Goal: Complete application form: Complete application form

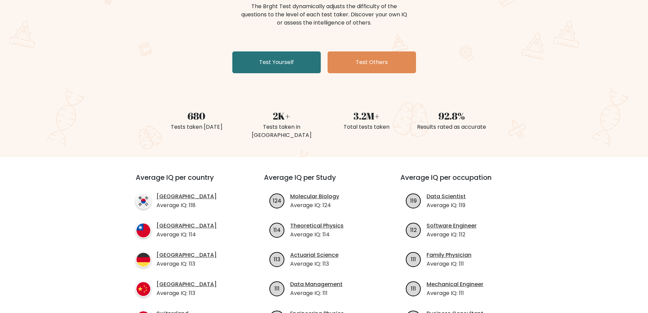
scroll to position [102, 0]
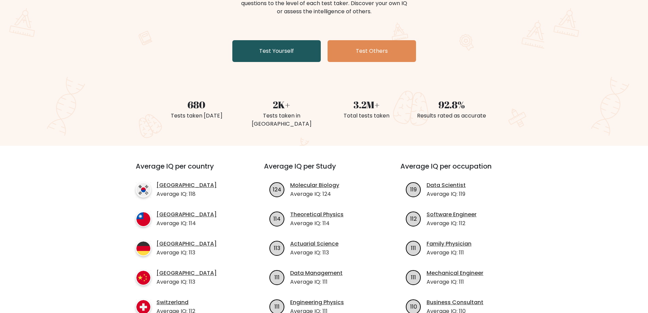
click at [298, 54] on link "Test Yourself" at bounding box center [276, 51] width 88 height 22
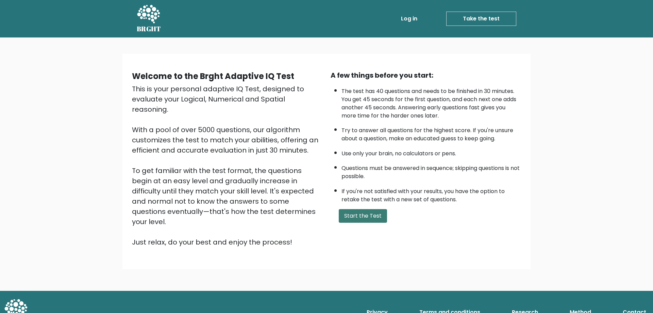
click at [376, 214] on button "Start the Test" at bounding box center [363, 216] width 48 height 14
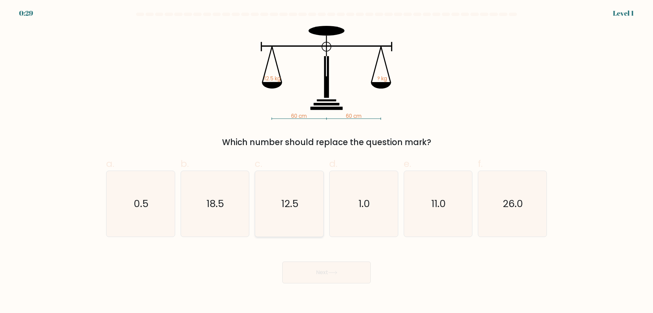
click at [312, 211] on icon "12.5" at bounding box center [290, 204] width 66 height 66
click at [327, 161] on input "c. 12.5" at bounding box center [327, 159] width 0 height 4
radio input "true"
click at [339, 267] on button "Next" at bounding box center [326, 272] width 88 height 22
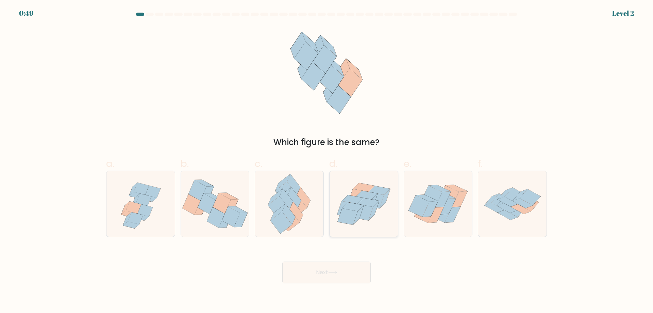
click at [356, 192] on icon at bounding box center [358, 197] width 20 height 16
click at [327, 161] on input "d." at bounding box center [327, 159] width 0 height 4
radio input "true"
click at [339, 269] on button "Next" at bounding box center [326, 272] width 88 height 22
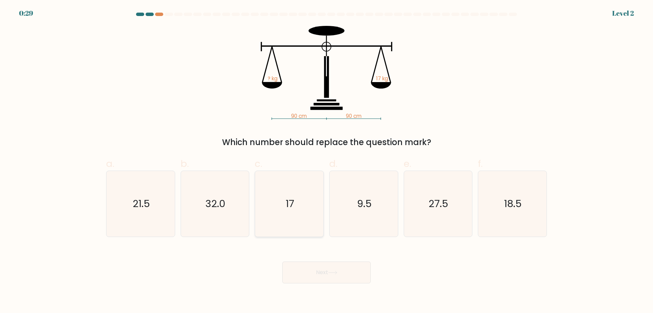
click at [290, 216] on icon "17" at bounding box center [290, 204] width 66 height 66
click at [327, 161] on input "c. 17" at bounding box center [327, 159] width 0 height 4
radio input "true"
click at [333, 268] on button "Next" at bounding box center [326, 272] width 88 height 22
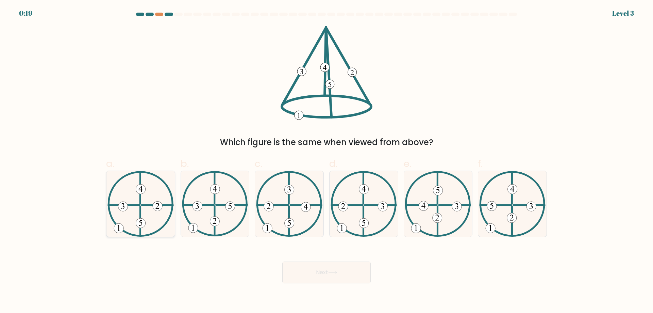
click at [148, 213] on icon at bounding box center [141, 204] width 66 height 66
click at [327, 161] on input "a." at bounding box center [327, 159] width 0 height 4
radio input "true"
click at [331, 267] on button "Next" at bounding box center [326, 272] width 88 height 22
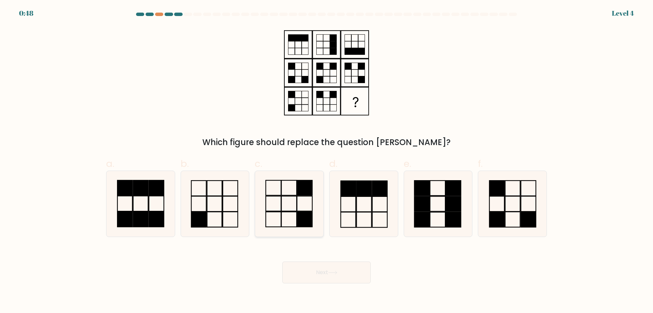
click at [291, 214] on icon at bounding box center [290, 204] width 66 height 66
click at [327, 161] on input "c." at bounding box center [327, 159] width 0 height 4
radio input "true"
click at [322, 266] on button "Next" at bounding box center [326, 272] width 88 height 22
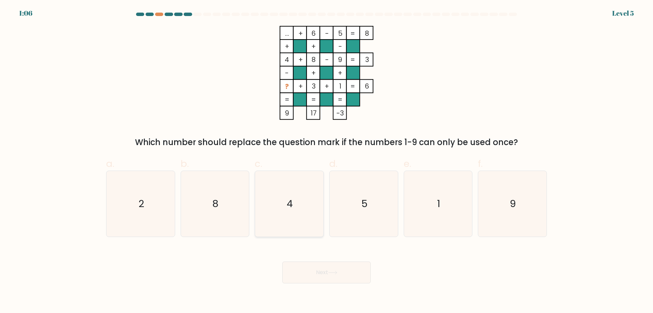
click at [311, 214] on icon "4" at bounding box center [290, 204] width 66 height 66
click at [327, 161] on input "c. 4" at bounding box center [327, 159] width 0 height 4
radio input "true"
click at [335, 266] on button "Next" at bounding box center [326, 272] width 88 height 22
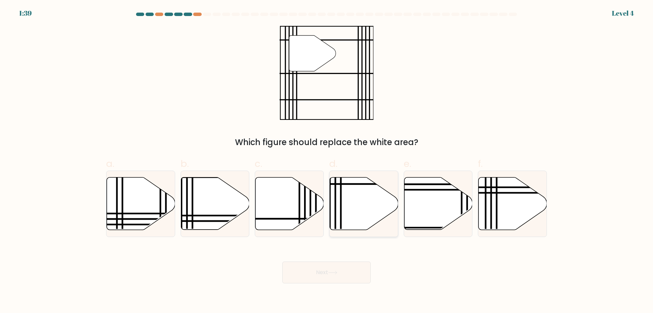
click at [366, 206] on icon at bounding box center [364, 203] width 68 height 52
click at [327, 161] on input "d." at bounding box center [327, 159] width 0 height 4
radio input "true"
click at [341, 278] on button "Next" at bounding box center [326, 272] width 88 height 22
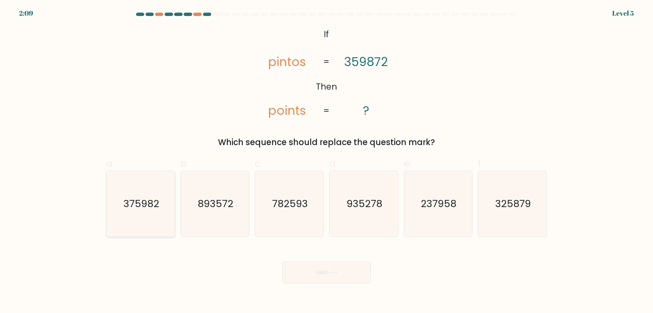
click at [137, 226] on icon "375982" at bounding box center [141, 204] width 66 height 66
click at [327, 161] on input "a. 375982" at bounding box center [327, 159] width 0 height 4
radio input "true"
click at [341, 276] on button "Next" at bounding box center [326, 272] width 88 height 22
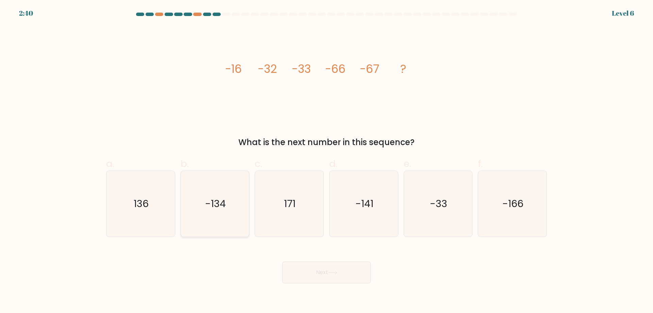
click at [227, 210] on icon "-134" at bounding box center [215, 204] width 66 height 66
click at [327, 161] on input "b. -134" at bounding box center [327, 159] width 0 height 4
radio input "true"
click at [326, 278] on button "Next" at bounding box center [326, 272] width 88 height 22
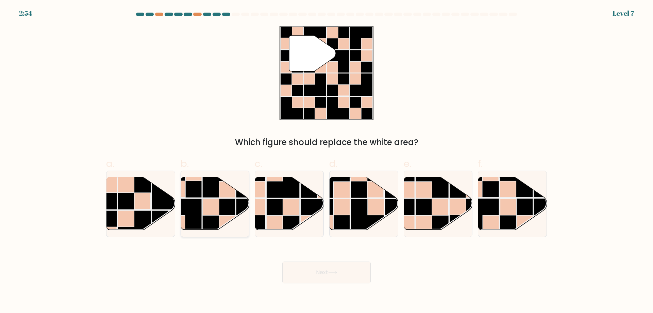
click at [216, 203] on rect at bounding box center [211, 207] width 16 height 16
click at [327, 161] on input "b." at bounding box center [327, 159] width 0 height 4
radio input "true"
click at [309, 276] on button "Next" at bounding box center [326, 272] width 88 height 22
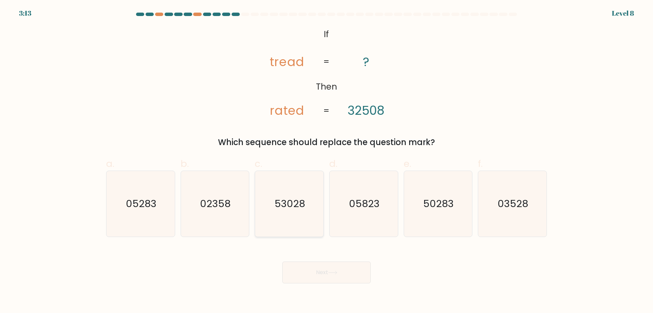
click at [300, 211] on icon "53028" at bounding box center [290, 204] width 66 height 66
click at [327, 161] on input "c. 53028" at bounding box center [327, 159] width 0 height 4
radio input "true"
click at [334, 267] on button "Next" at bounding box center [326, 272] width 88 height 22
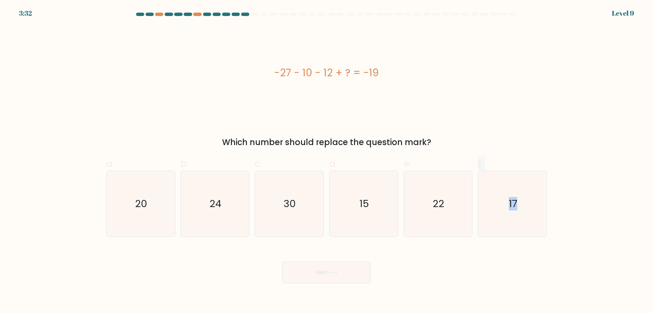
drag, startPoint x: 460, startPoint y: 219, endPoint x: 457, endPoint y: 273, distance: 53.8
click at [457, 273] on form "a." at bounding box center [326, 148] width 653 height 270
click at [457, 273] on div "Next" at bounding box center [326, 264] width 449 height 38
click at [296, 209] on icon "30" at bounding box center [290, 204] width 66 height 66
click at [327, 161] on input "c. 30" at bounding box center [327, 159] width 0 height 4
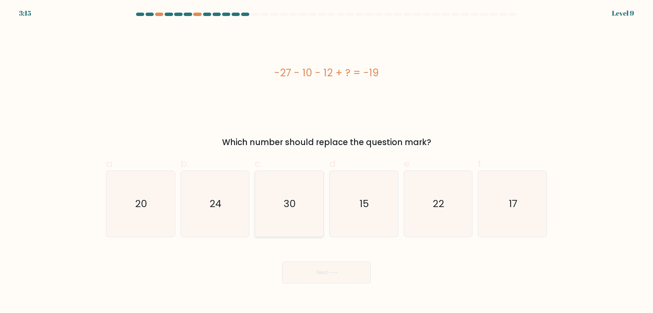
radio input "true"
click at [331, 277] on button "Next" at bounding box center [326, 272] width 88 height 22
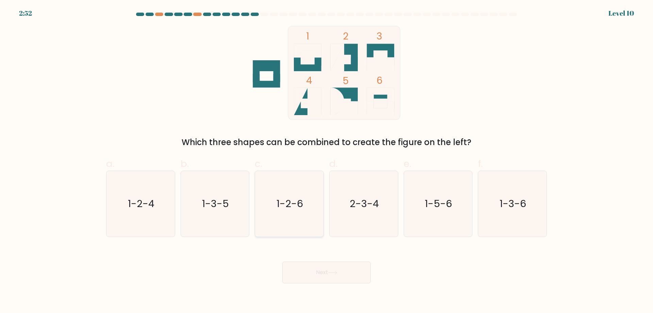
click at [308, 197] on icon "1-2-6" at bounding box center [290, 204] width 66 height 66
click at [327, 161] on input "c. 1-2-6" at bounding box center [327, 159] width 0 height 4
radio input "true"
click at [320, 263] on button "Next" at bounding box center [326, 272] width 88 height 22
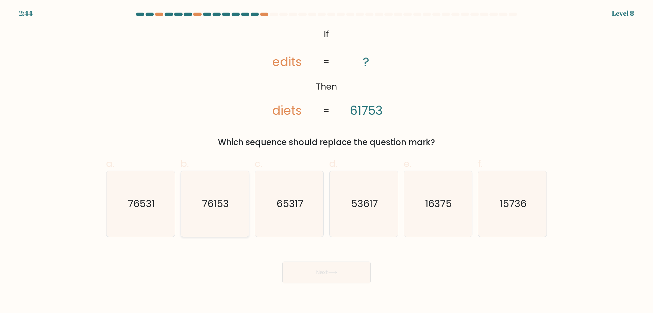
click at [223, 207] on text "76153" at bounding box center [215, 204] width 27 height 14
click at [327, 161] on input "b. 76153" at bounding box center [327, 159] width 0 height 4
radio input "true"
click at [337, 275] on button "Next" at bounding box center [326, 272] width 88 height 22
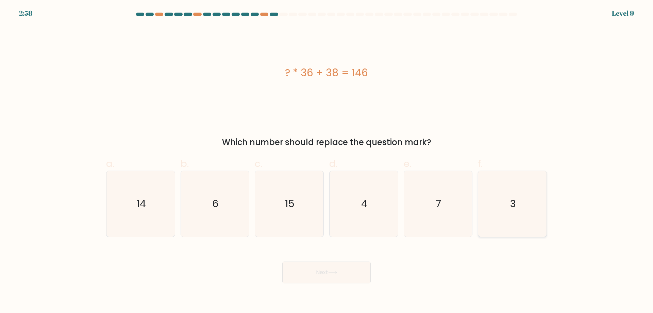
click at [509, 211] on icon "3" at bounding box center [513, 204] width 66 height 66
click at [327, 161] on input "f. 3" at bounding box center [327, 159] width 0 height 4
radio input "true"
click at [325, 275] on button "Next" at bounding box center [326, 272] width 88 height 22
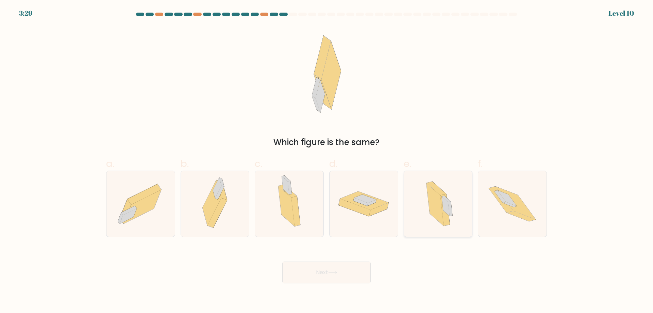
click at [451, 195] on icon at bounding box center [437, 204] width 39 height 66
click at [327, 161] on input "e." at bounding box center [327, 159] width 0 height 4
radio input "true"
click at [316, 279] on button "Next" at bounding box center [326, 272] width 88 height 22
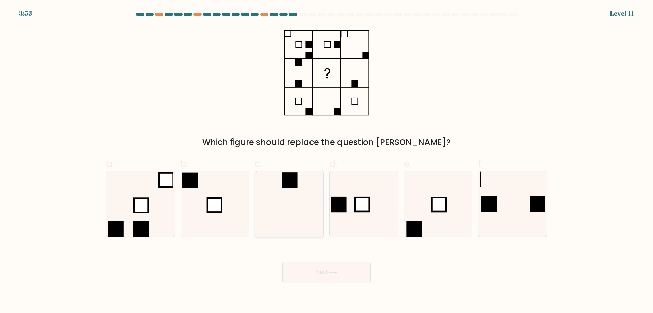
click at [300, 196] on icon at bounding box center [290, 204] width 66 height 66
click at [327, 161] on input "c." at bounding box center [327, 159] width 0 height 4
radio input "true"
click at [321, 270] on button "Next" at bounding box center [326, 272] width 88 height 22
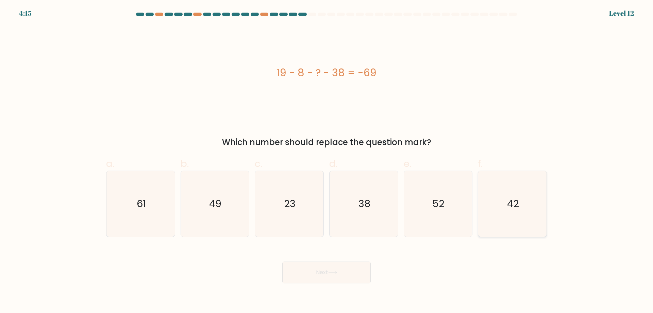
click at [515, 199] on text "42" at bounding box center [513, 204] width 12 height 14
click at [327, 161] on input "f. 42" at bounding box center [327, 159] width 0 height 4
radio input "true"
click at [310, 273] on button "Next" at bounding box center [326, 272] width 88 height 22
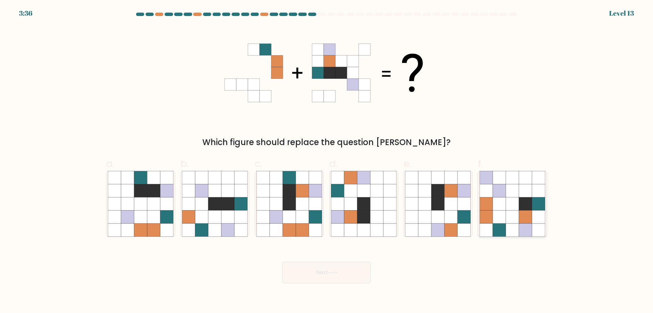
click at [512, 204] on icon at bounding box center [512, 203] width 13 height 13
click at [327, 161] on input "f." at bounding box center [327, 159] width 0 height 4
radio input "true"
click at [337, 273] on icon at bounding box center [333, 272] width 8 height 3
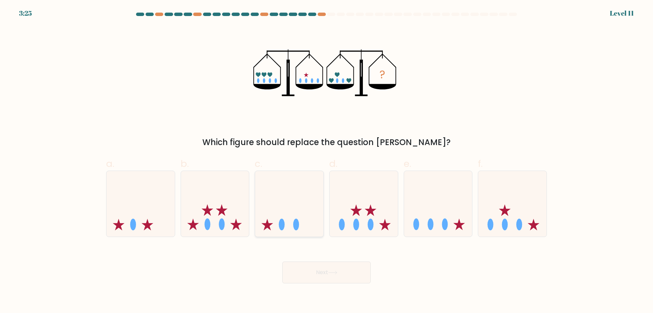
click at [295, 211] on icon at bounding box center [289, 203] width 68 height 56
click at [327, 161] on input "c." at bounding box center [327, 159] width 0 height 4
radio input "true"
click at [314, 266] on button "Next" at bounding box center [326, 272] width 88 height 22
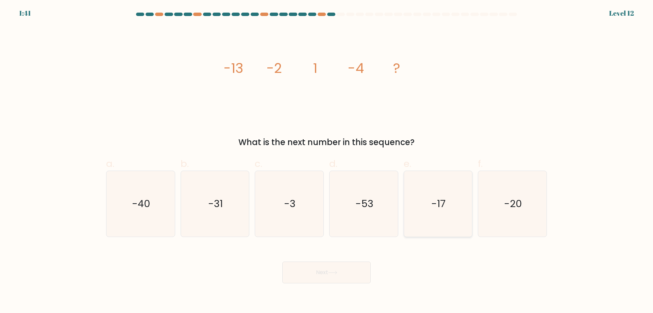
click at [463, 203] on icon "-17" at bounding box center [438, 204] width 66 height 66
click at [327, 161] on input "e. -17" at bounding box center [327, 159] width 0 height 4
radio input "true"
click at [354, 274] on button "Next" at bounding box center [326, 272] width 88 height 22
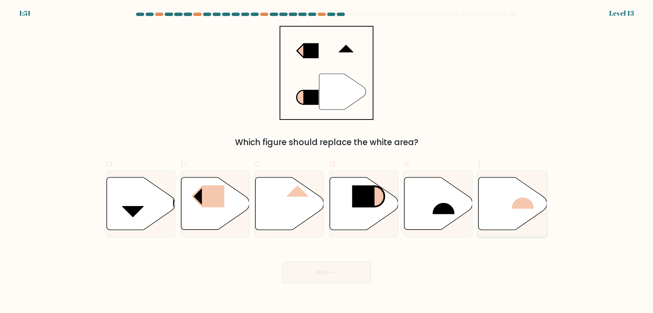
click at [514, 203] on rect at bounding box center [523, 197] width 22 height 23
click at [327, 161] on input "f." at bounding box center [327, 159] width 0 height 4
radio input "true"
click at [329, 272] on button "Next" at bounding box center [326, 272] width 88 height 22
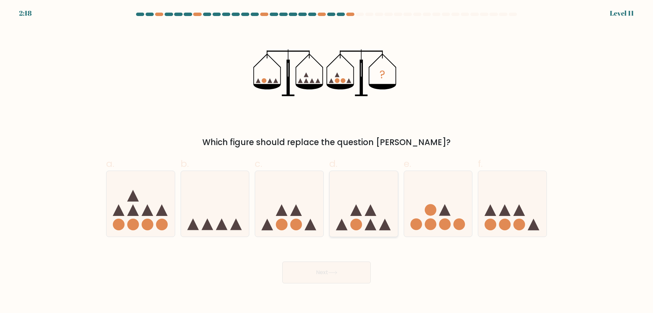
click at [383, 214] on icon at bounding box center [364, 203] width 68 height 56
click at [327, 161] on input "d." at bounding box center [327, 159] width 0 height 4
radio input "true"
click at [338, 276] on button "Next" at bounding box center [326, 272] width 88 height 22
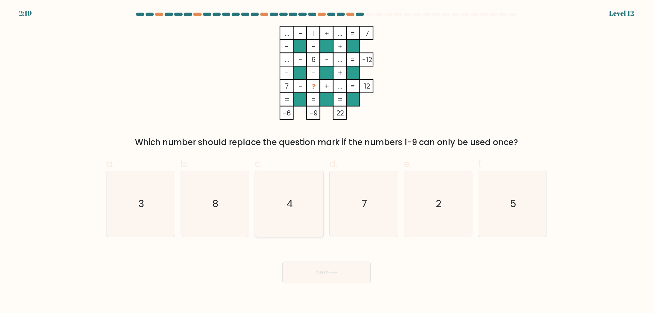
click at [302, 189] on icon "4" at bounding box center [290, 204] width 66 height 66
click at [327, 161] on input "c. 4" at bounding box center [327, 159] width 0 height 4
radio input "true"
click at [328, 277] on button "Next" at bounding box center [326, 272] width 88 height 22
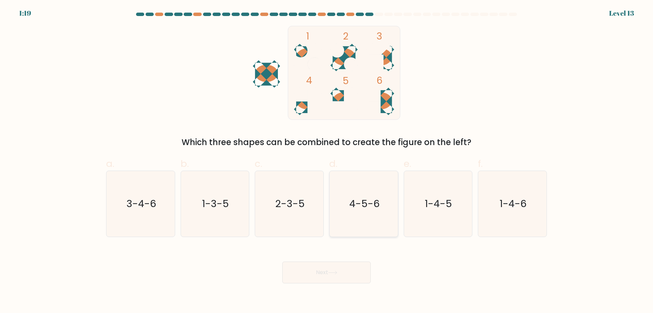
click at [359, 207] on text "4-5-6" at bounding box center [364, 204] width 30 height 14
click at [327, 161] on input "d. 4-5-6" at bounding box center [327, 159] width 0 height 4
radio input "true"
click at [333, 277] on button "Next" at bounding box center [326, 272] width 88 height 22
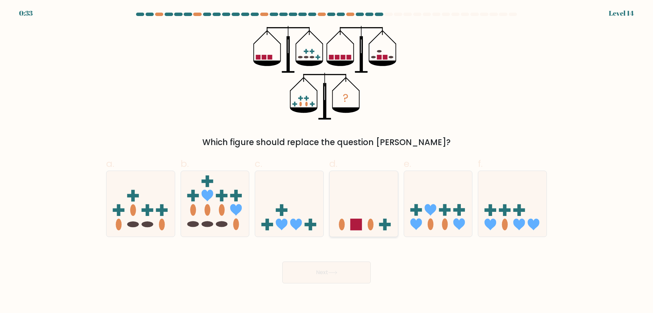
click at [359, 189] on icon at bounding box center [364, 203] width 68 height 56
click at [327, 161] on input "d." at bounding box center [327, 159] width 0 height 4
radio input "true"
click at [343, 270] on button "Next" at bounding box center [326, 272] width 88 height 22
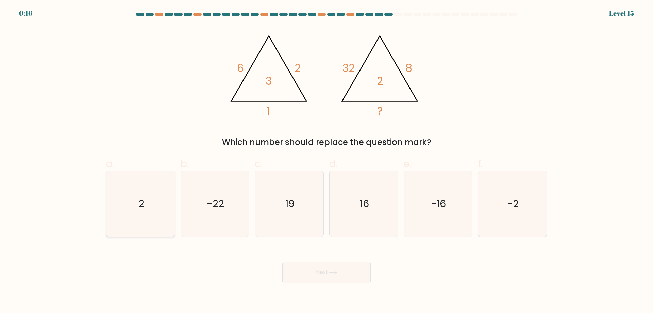
click at [137, 212] on icon "2" at bounding box center [141, 204] width 66 height 66
click at [327, 161] on input "a. 2" at bounding box center [327, 159] width 0 height 4
radio input "true"
click at [331, 270] on icon at bounding box center [332, 272] width 9 height 4
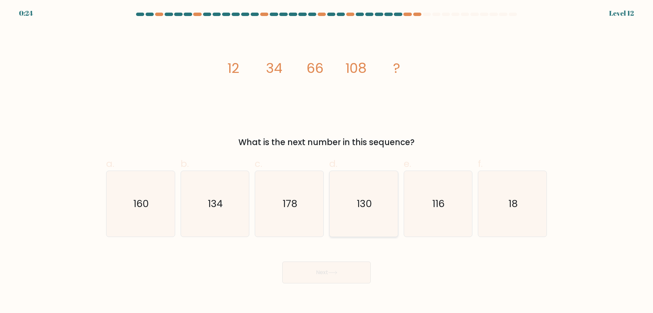
click at [372, 212] on icon "130" at bounding box center [364, 204] width 66 height 66
click at [327, 161] on input "d. 130" at bounding box center [327, 159] width 0 height 4
radio input "true"
click at [348, 269] on button "Next" at bounding box center [326, 272] width 88 height 22
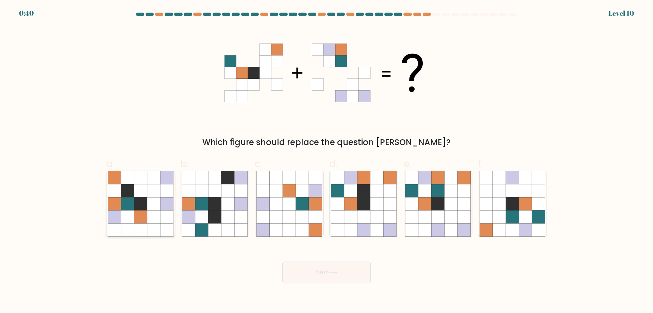
click at [155, 209] on icon at bounding box center [153, 203] width 13 height 13
click at [327, 161] on input "a." at bounding box center [327, 159] width 0 height 4
radio input "true"
click at [344, 276] on button "Next" at bounding box center [326, 272] width 88 height 22
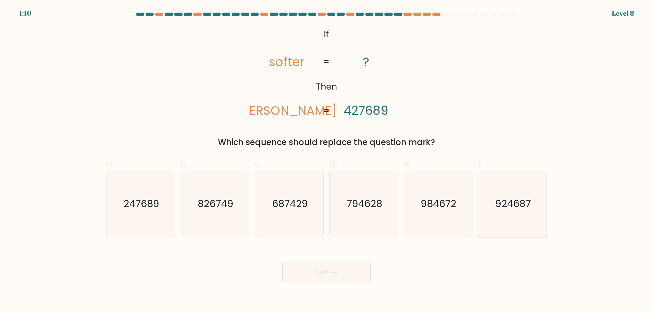
click at [517, 209] on text "924687" at bounding box center [513, 204] width 36 height 14
click at [327, 161] on input "f. 924687" at bounding box center [327, 159] width 0 height 4
radio input "true"
click at [351, 275] on button "Next" at bounding box center [326, 272] width 88 height 22
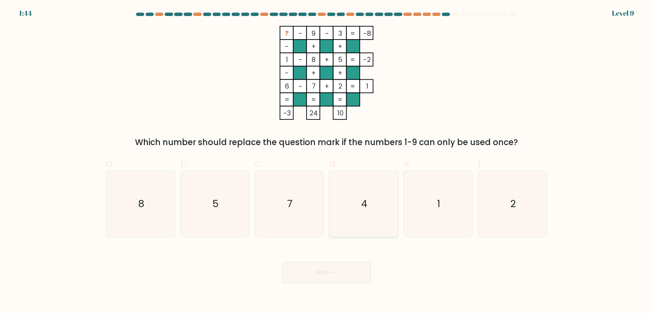
click at [354, 203] on icon "4" at bounding box center [364, 204] width 66 height 66
click at [327, 161] on input "d. 4" at bounding box center [327, 159] width 0 height 4
radio input "true"
click at [361, 272] on button "Next" at bounding box center [326, 272] width 88 height 22
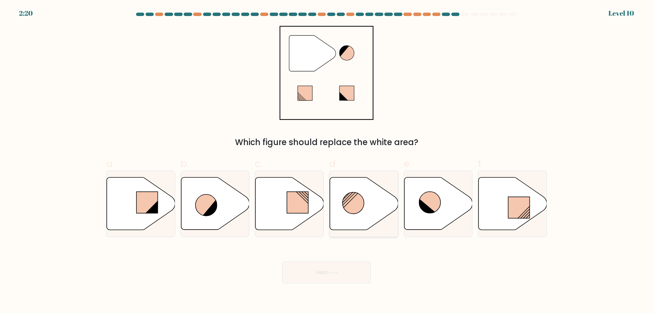
click at [362, 205] on circle at bounding box center [353, 202] width 21 height 21
click at [327, 161] on input "d." at bounding box center [327, 159] width 0 height 4
radio input "true"
click at [343, 272] on button "Next" at bounding box center [326, 272] width 88 height 22
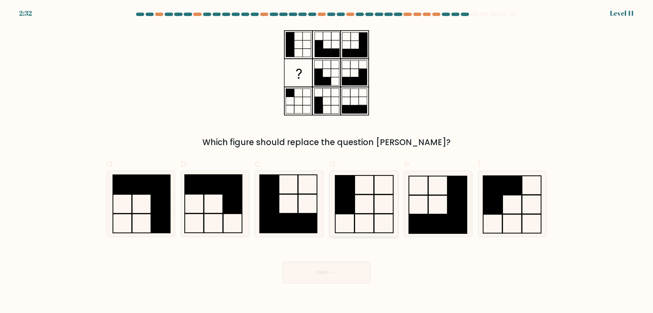
click at [359, 196] on icon at bounding box center [364, 204] width 66 height 66
click at [327, 161] on input "d." at bounding box center [327, 159] width 0 height 4
radio input "true"
click at [338, 273] on icon at bounding box center [332, 272] width 9 height 4
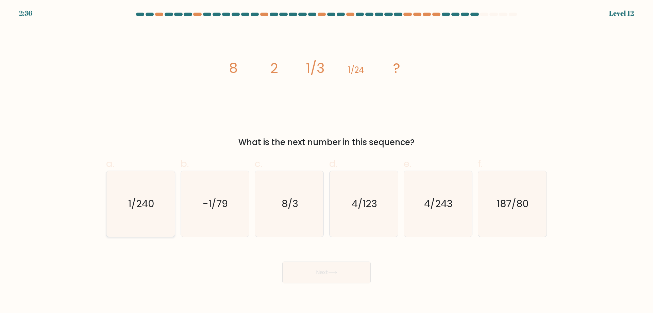
click at [164, 207] on icon "1/240" at bounding box center [141, 204] width 66 height 66
click at [327, 161] on input "a. 1/240" at bounding box center [327, 159] width 0 height 4
radio input "true"
click at [342, 274] on button "Next" at bounding box center [326, 272] width 88 height 22
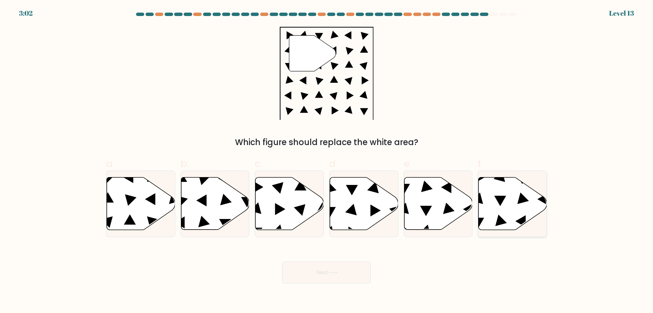
click at [497, 205] on icon at bounding box center [513, 203] width 68 height 52
click at [327, 161] on input "f." at bounding box center [327, 159] width 0 height 4
radio input "true"
click at [347, 277] on button "Next" at bounding box center [326, 272] width 88 height 22
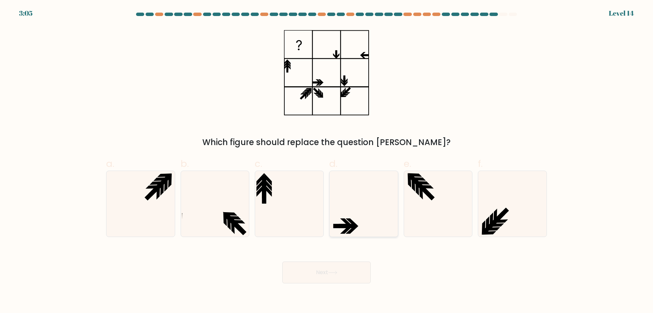
click at [343, 208] on icon at bounding box center [364, 204] width 66 height 66
click at [327, 161] on input "d." at bounding box center [327, 159] width 0 height 4
radio input "true"
click at [339, 281] on button "Next" at bounding box center [326, 272] width 88 height 22
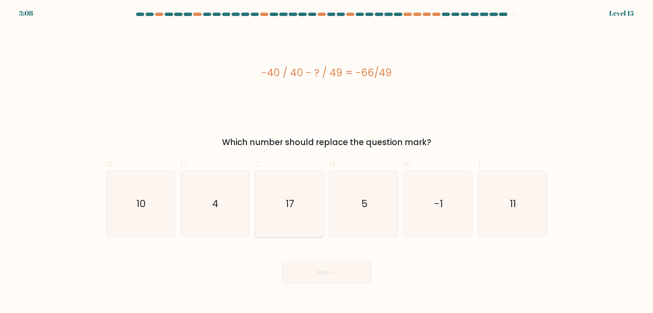
click at [286, 210] on text "17" at bounding box center [290, 204] width 9 height 14
click at [327, 161] on input "c. 17" at bounding box center [327, 159] width 0 height 4
radio input "true"
click at [349, 273] on button "Next" at bounding box center [326, 272] width 88 height 22
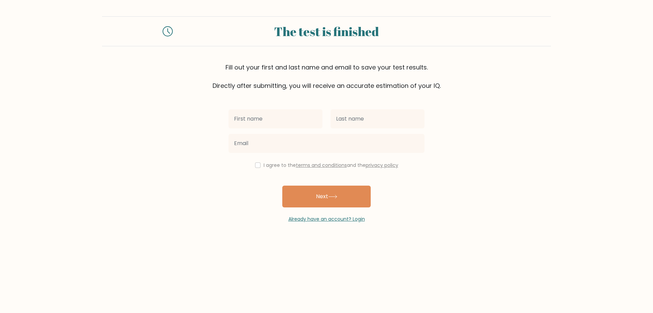
type input "s"
click at [336, 194] on button "Next" at bounding box center [326, 196] width 88 height 22
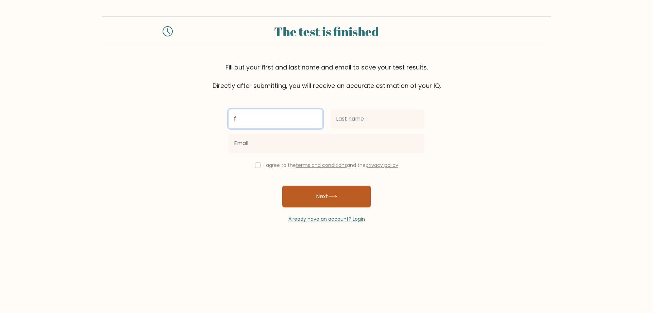
type input "ff"
click at [332, 199] on button "Next" at bounding box center [326, 196] width 88 height 22
type input "dw"
click at [335, 197] on icon at bounding box center [333, 196] width 8 height 3
